Goal: Check status: Check status

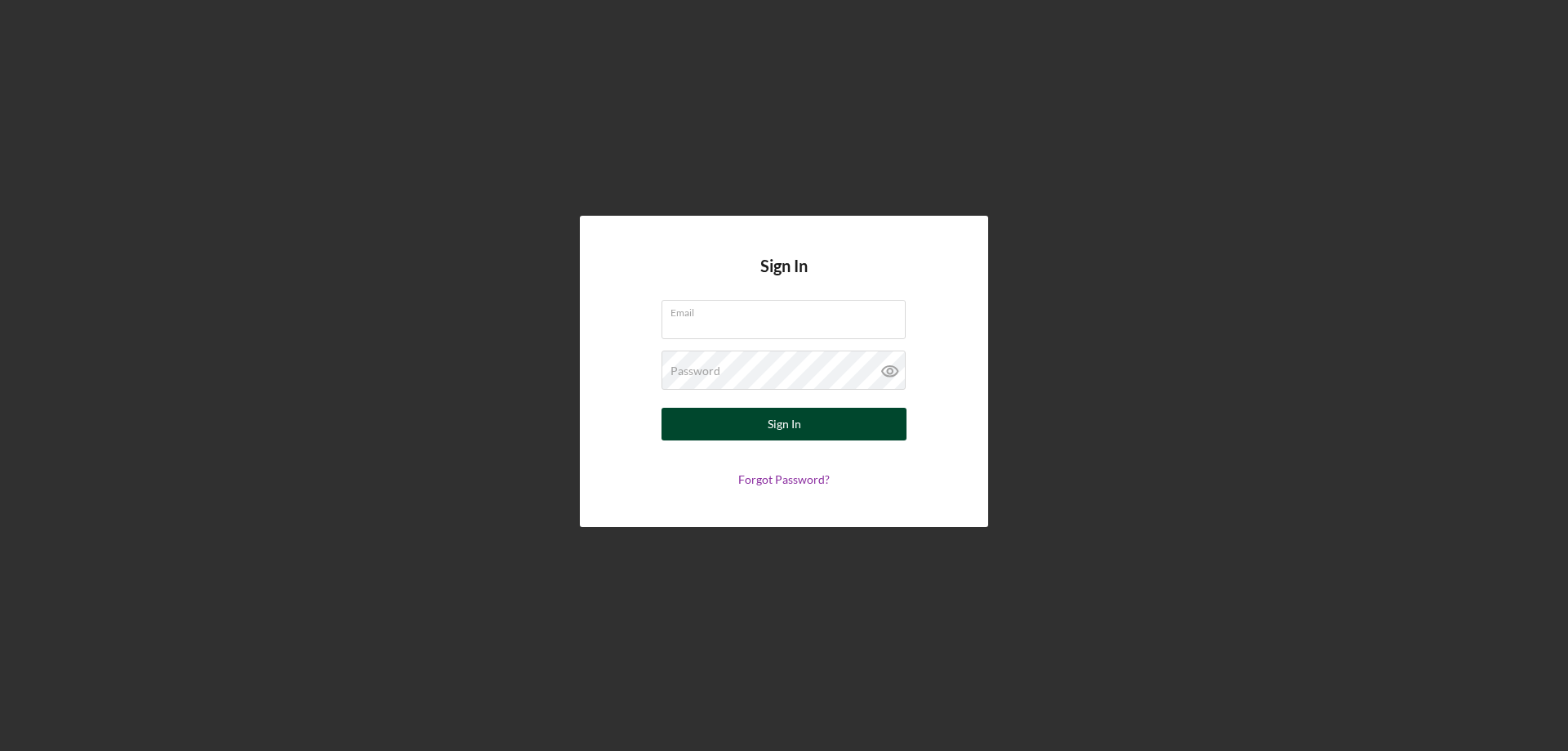
type input "[EMAIL_ADDRESS][DOMAIN_NAME]"
click at [799, 430] on div "Sign In" at bounding box center [784, 424] width 34 height 33
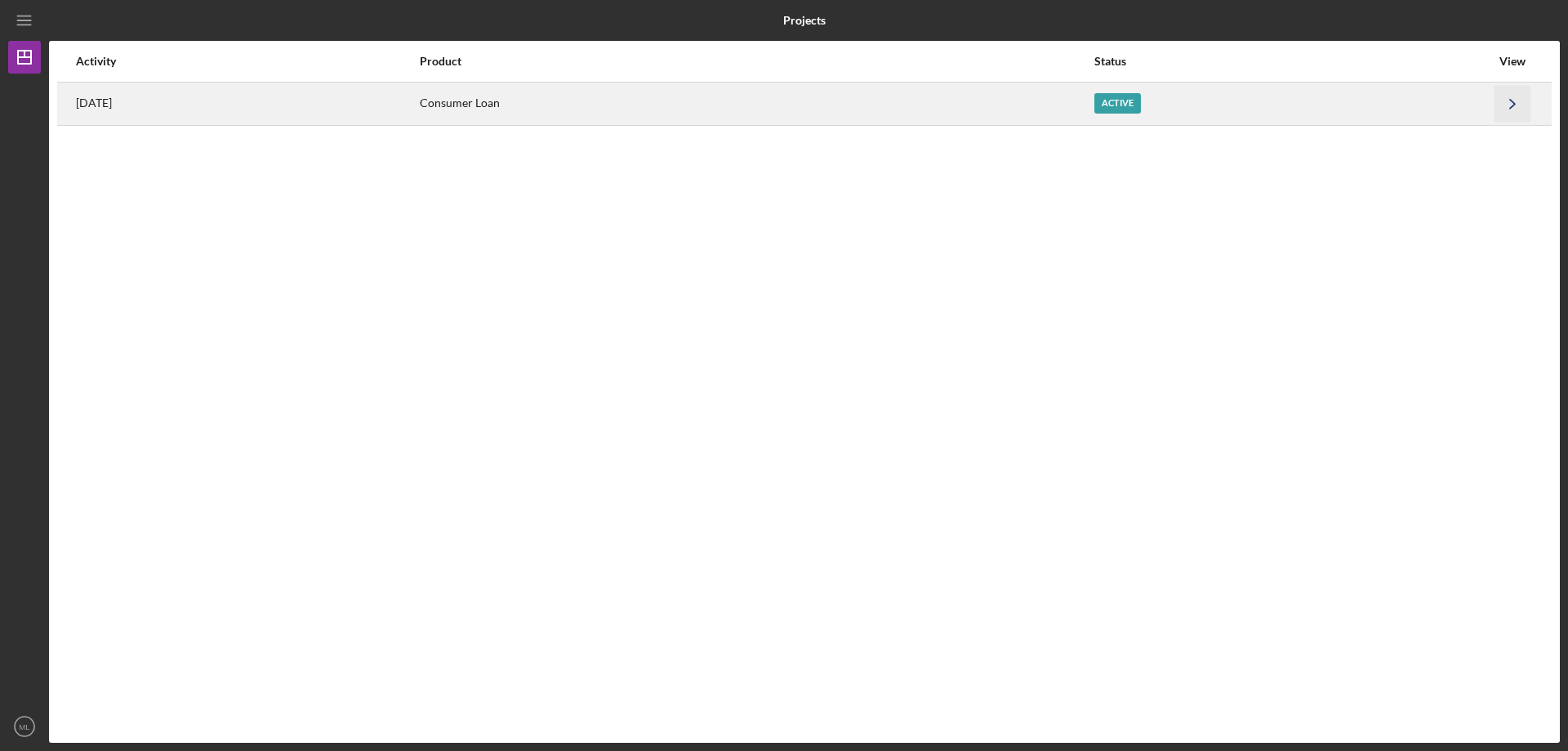
click at [1511, 101] on icon "Icon/Navigate" at bounding box center [1513, 103] width 37 height 37
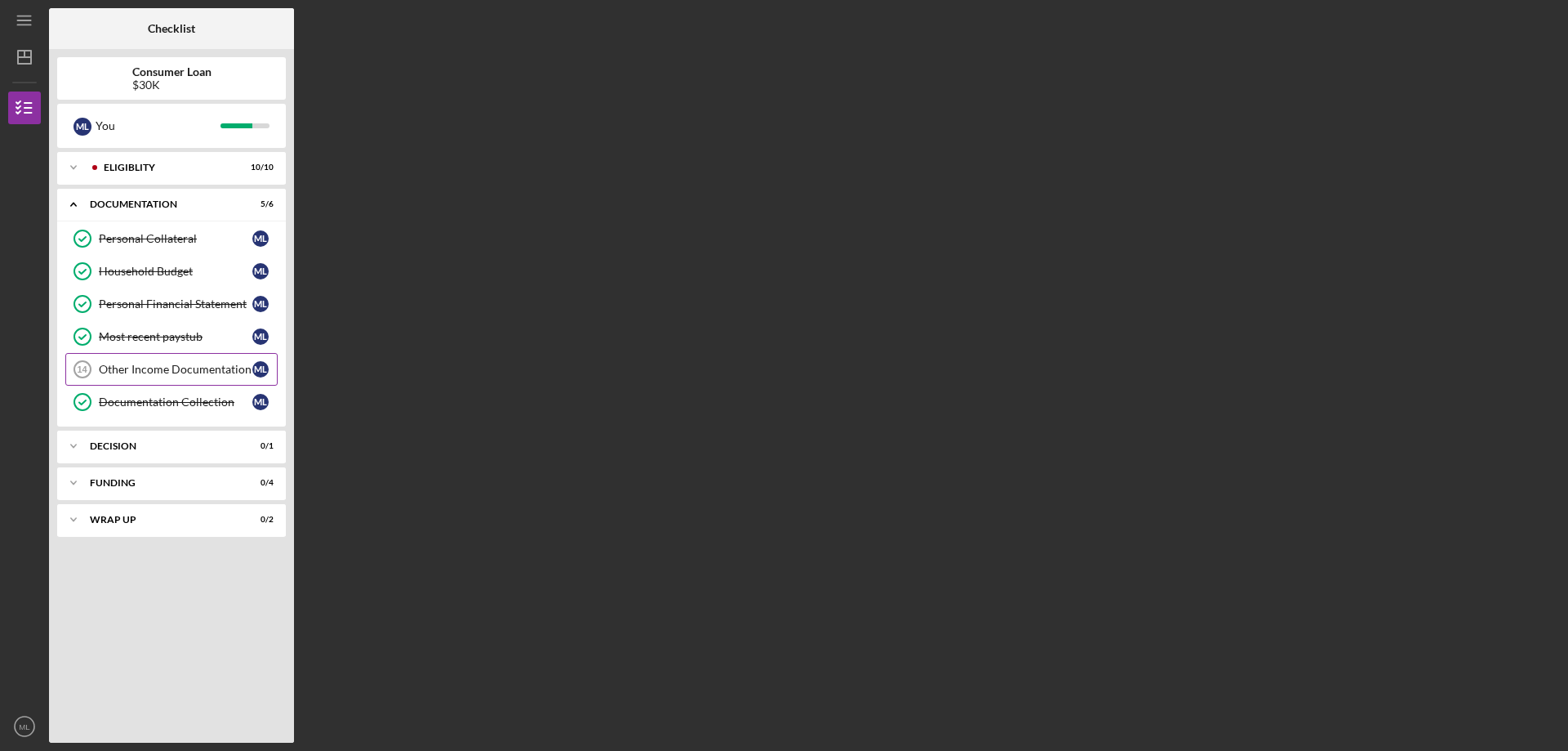
click at [164, 377] on link "Other Income Documentation 14 Other Income Documentation M L" at bounding box center [172, 369] width 213 height 33
